Goal: Navigation & Orientation: Understand site structure

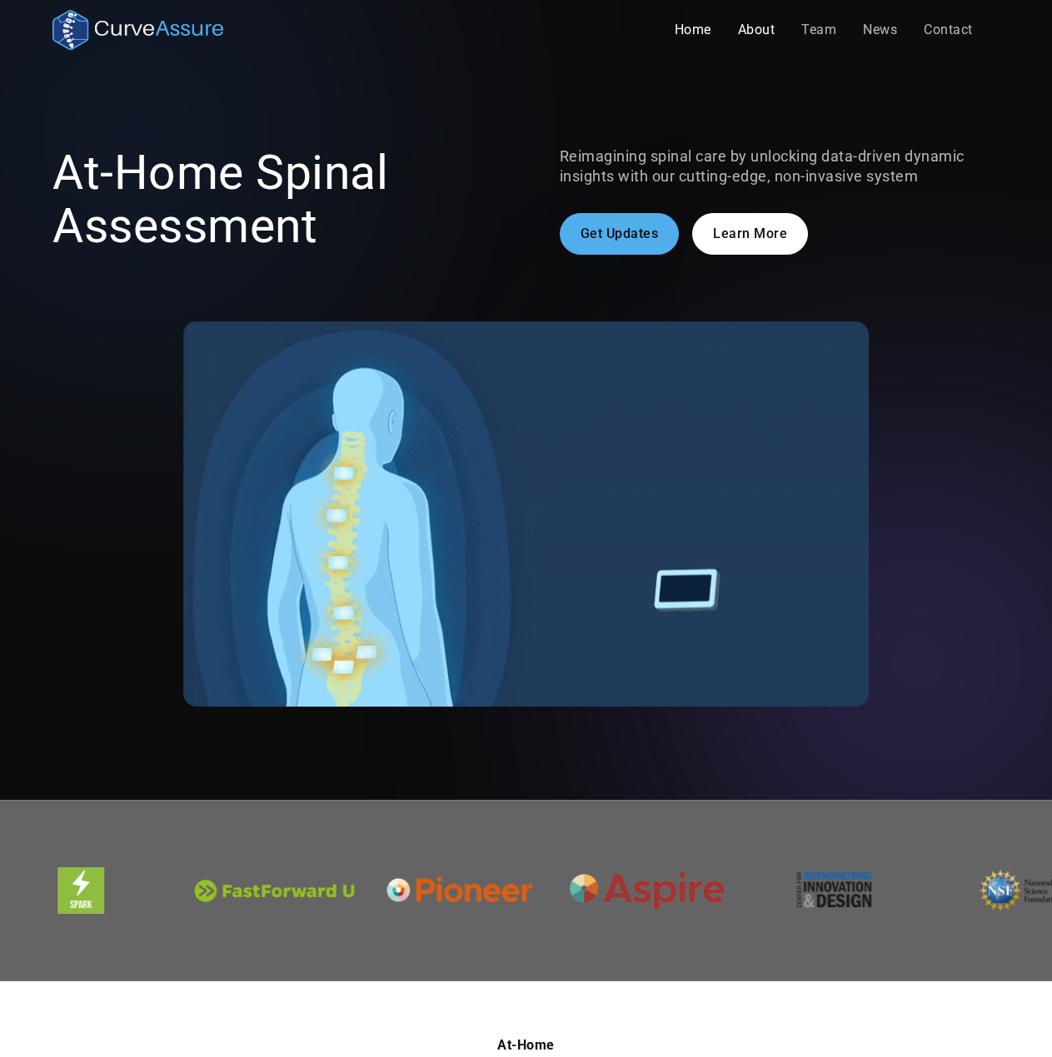
click at [749, 31] on link "About" at bounding box center [756, 29] width 64 height 33
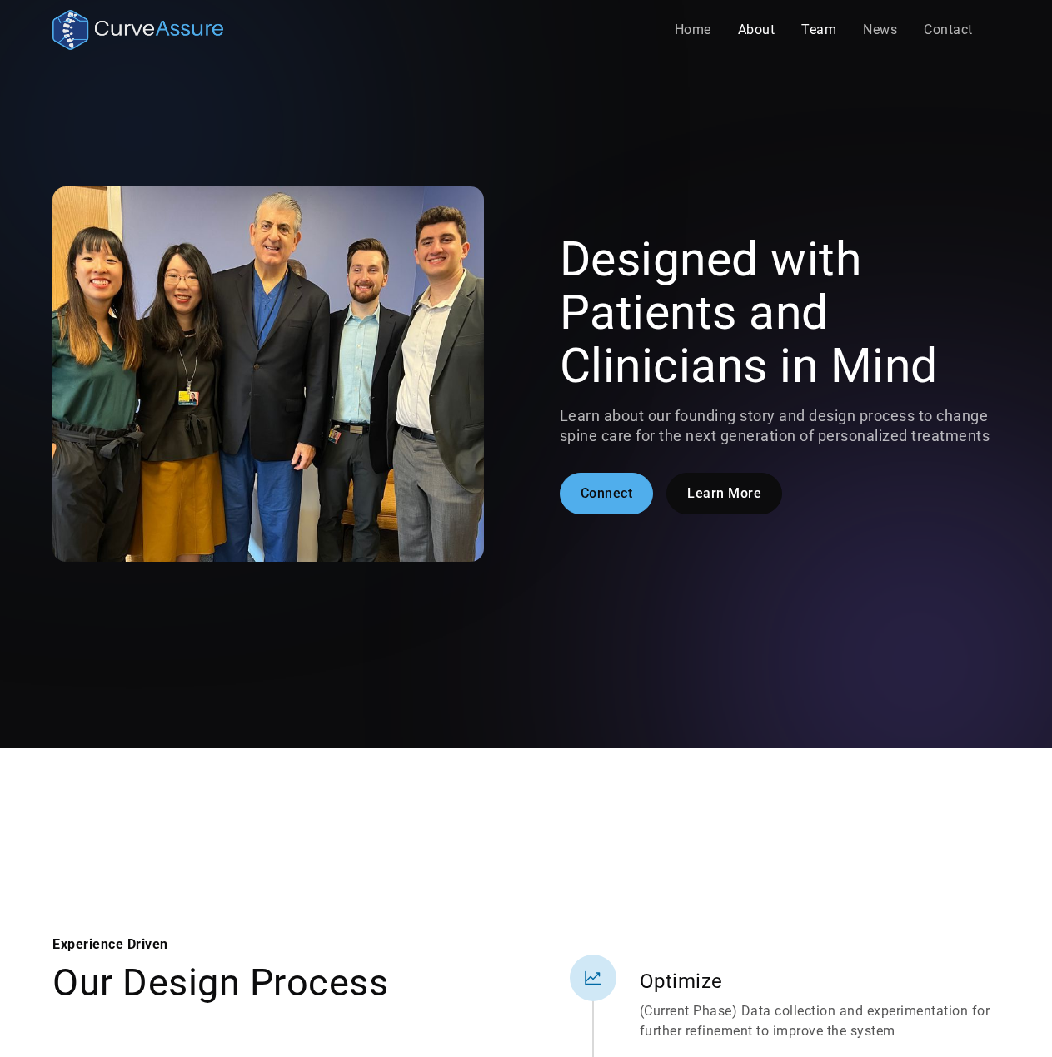
click at [826, 26] on link "Team" at bounding box center [819, 29] width 62 height 33
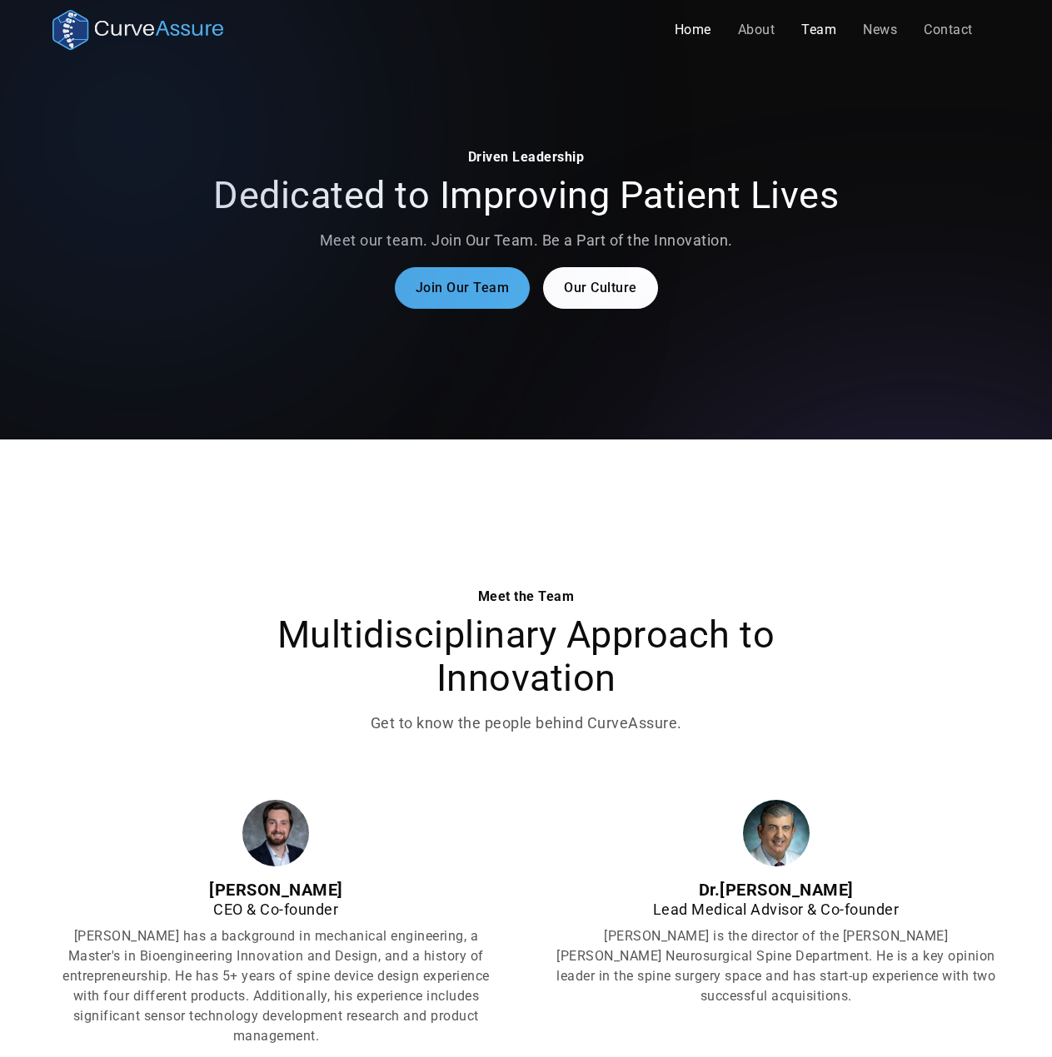
click at [692, 29] on link "Home" at bounding box center [692, 29] width 63 height 33
